Goal: Download file/media

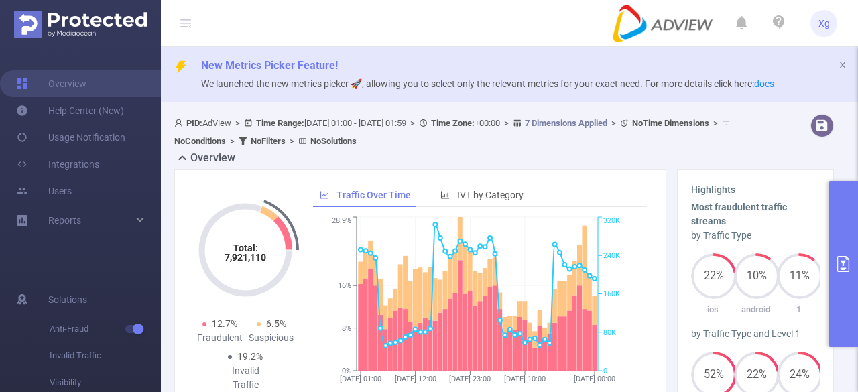
scroll to position [0, 193]
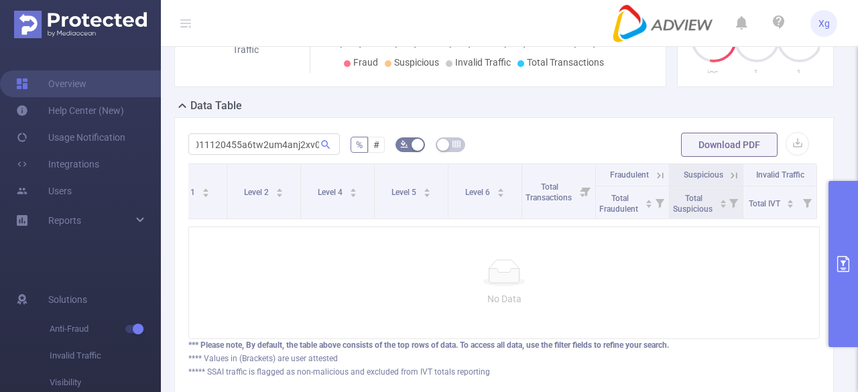
type input "sdk20250011120455a6tw2um4anj2xv0"
click at [304, 147] on input "sdk20250011120455a6tw2um4anj2xv0" at bounding box center [264, 143] width 152 height 21
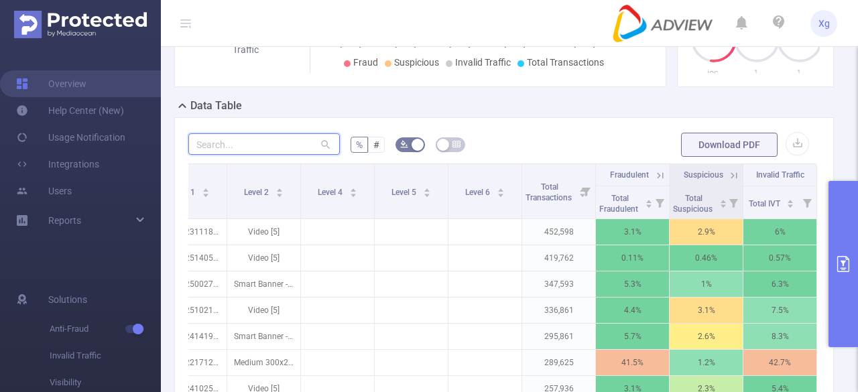
click at [304, 147] on input "text" at bounding box center [264, 143] width 152 height 21
click at [563, 147] on form "% # Download PDF" at bounding box center [504, 144] width 632 height 27
click at [851, 227] on button "primary" at bounding box center [843, 264] width 29 height 166
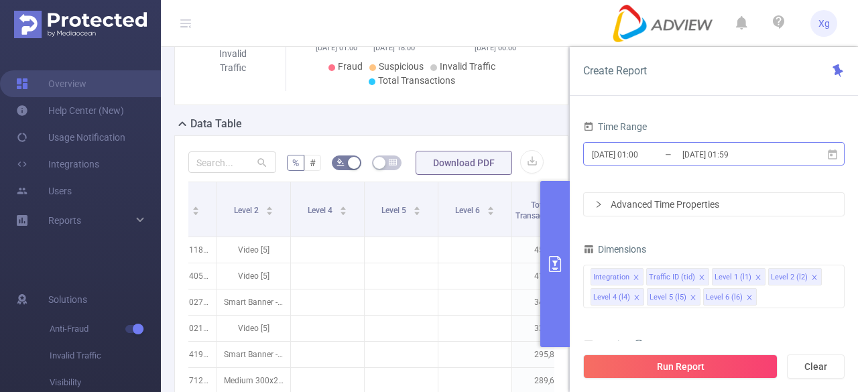
click at [630, 155] on input "[DATE] 01:00" at bounding box center [645, 154] width 109 height 18
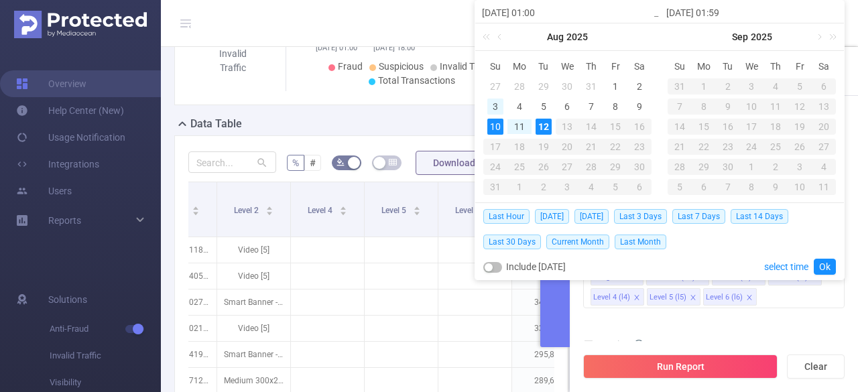
click at [491, 108] on div "3" at bounding box center [495, 107] width 16 height 16
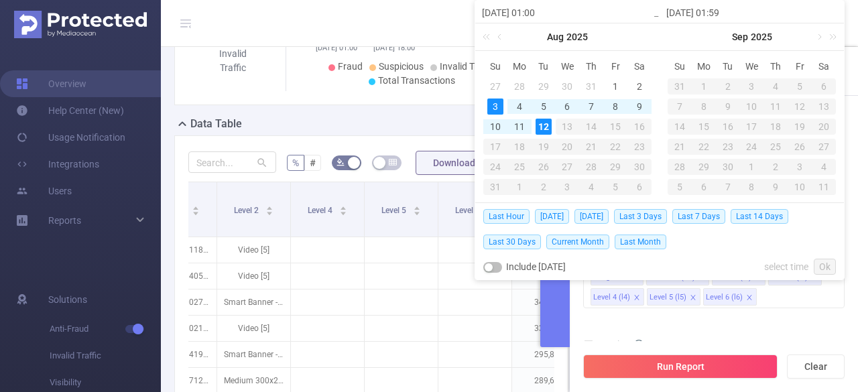
click at [546, 129] on div "12" at bounding box center [544, 127] width 16 height 16
type input "[DATE] 01:00"
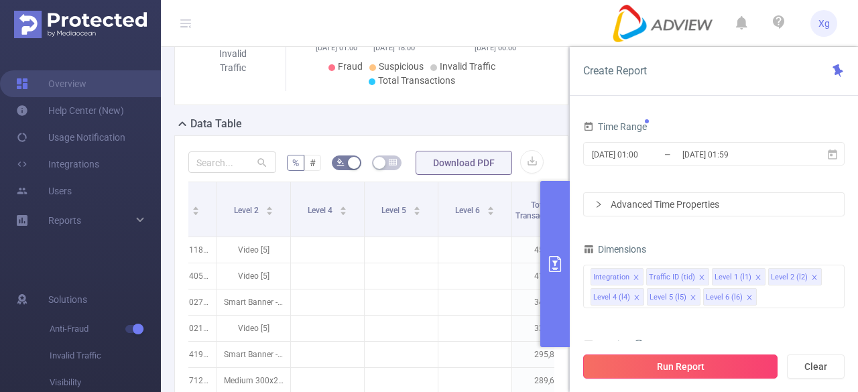
click at [699, 364] on button "Run Report" at bounding box center [680, 367] width 194 height 24
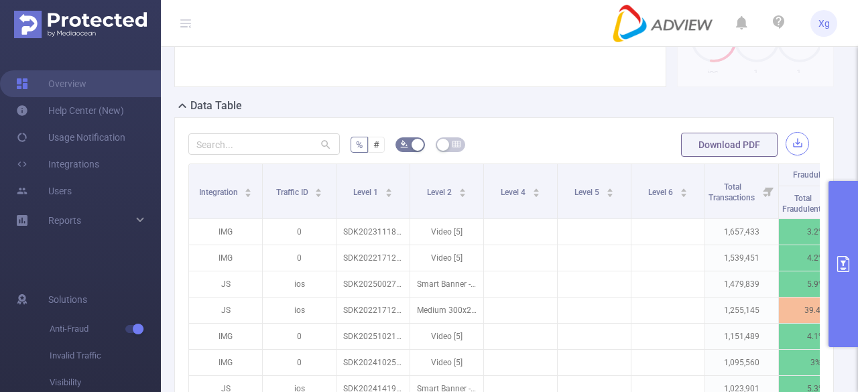
click at [787, 139] on button "button" at bounding box center [797, 143] width 23 height 23
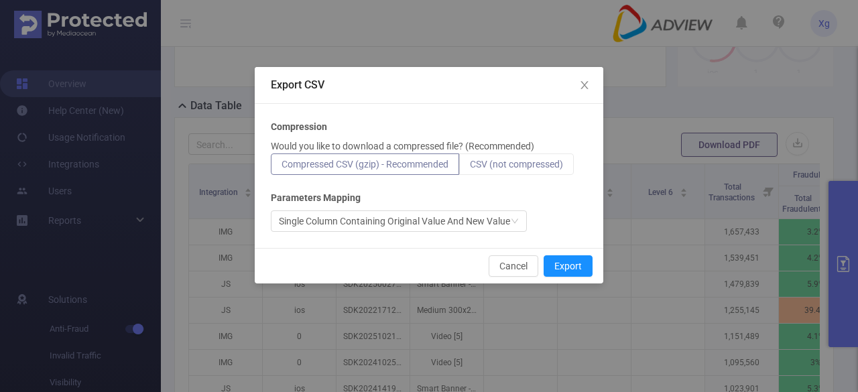
click at [500, 170] on label "CSV (not compressed)" at bounding box center [516, 164] width 115 height 21
click at [470, 168] on input "CSV (not compressed)" at bounding box center [470, 168] width 0 height 0
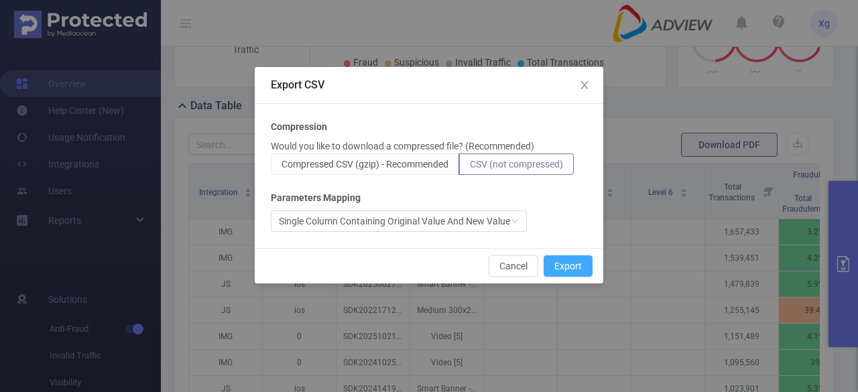
click at [573, 269] on button "Export" at bounding box center [568, 265] width 49 height 21
